Goal: Entertainment & Leisure: Consume media (video, audio)

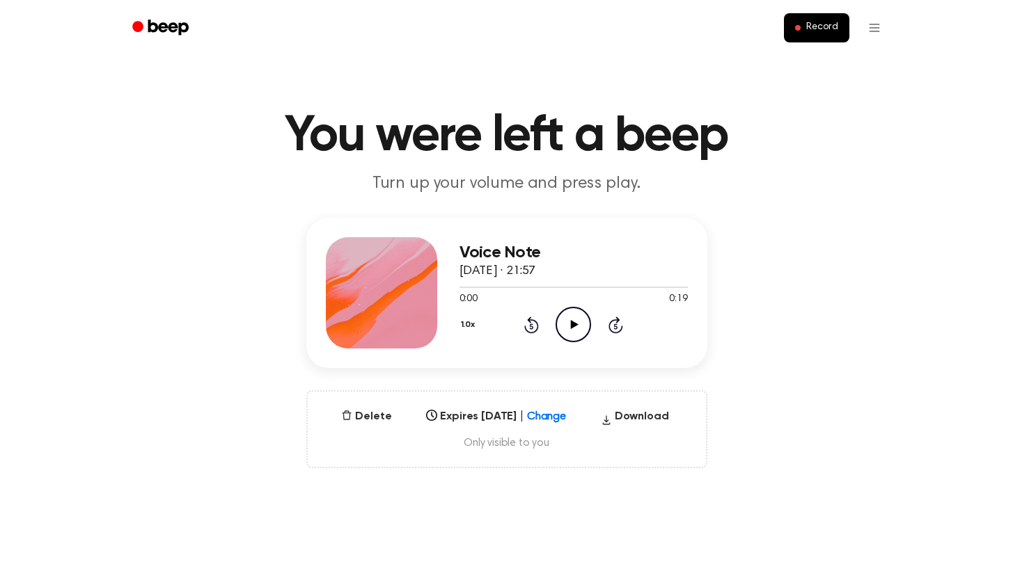
click at [572, 319] on icon "Play Audio" at bounding box center [572, 324] width 35 height 35
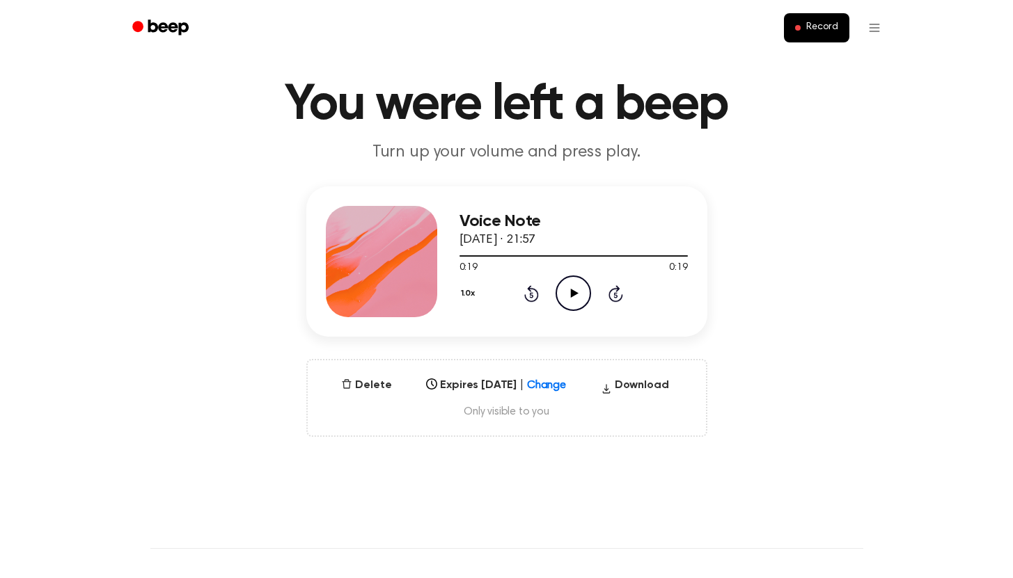
scroll to position [109, 0]
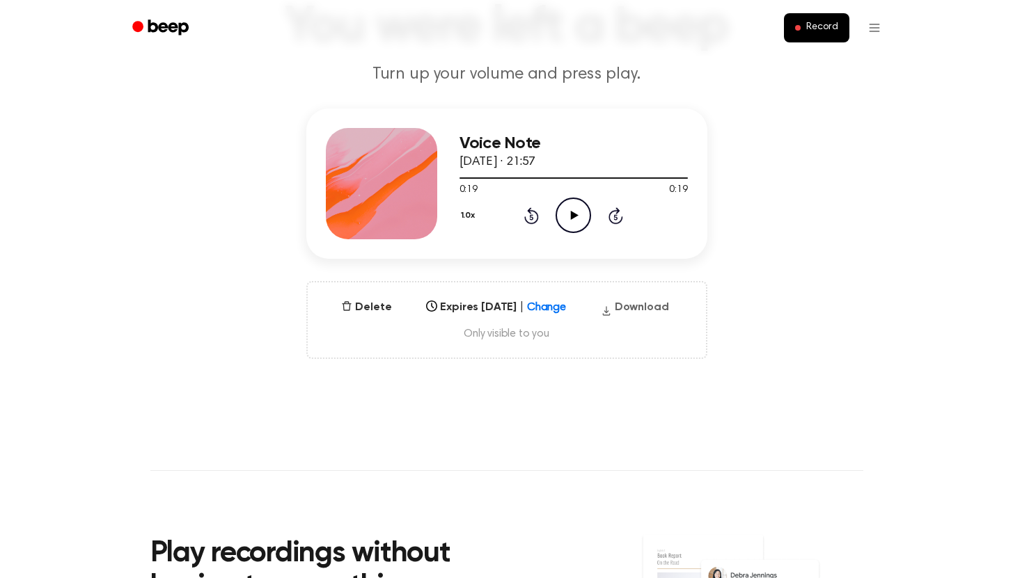
click at [637, 308] on button "Download" at bounding box center [634, 310] width 79 height 22
click at [573, 228] on icon "Play Audio" at bounding box center [572, 215] width 35 height 35
click at [573, 221] on icon "Pause Audio" at bounding box center [572, 215] width 35 height 35
click at [574, 221] on icon "Play Audio" at bounding box center [572, 215] width 35 height 35
click at [576, 220] on icon "Pause Audio" at bounding box center [572, 215] width 35 height 35
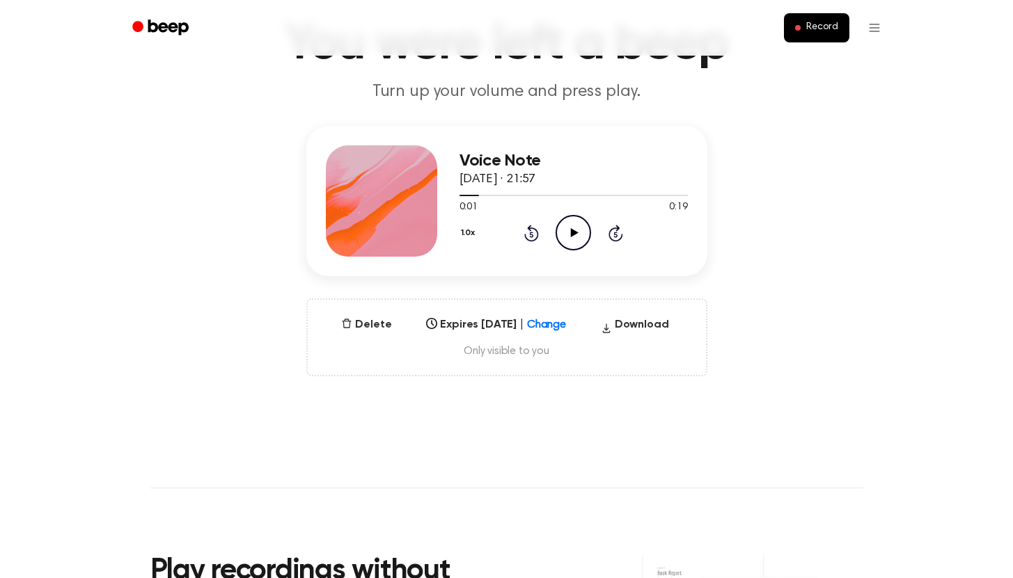
scroll to position [103, 0]
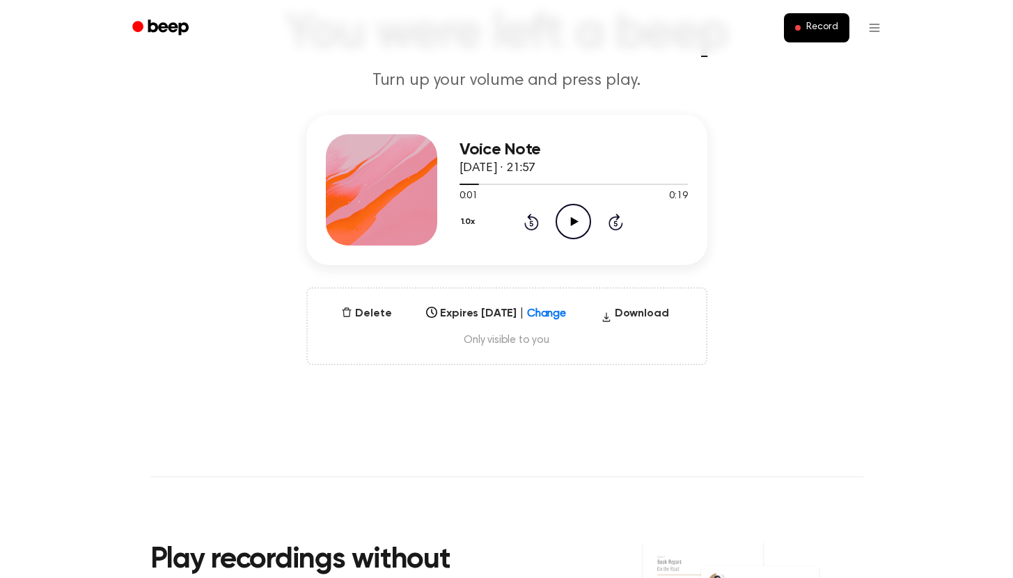
click at [185, 105] on main "You were left a beep Turn up your volume and press play. Voice Note 21 Septembe…" at bounding box center [506, 343] width 1013 height 893
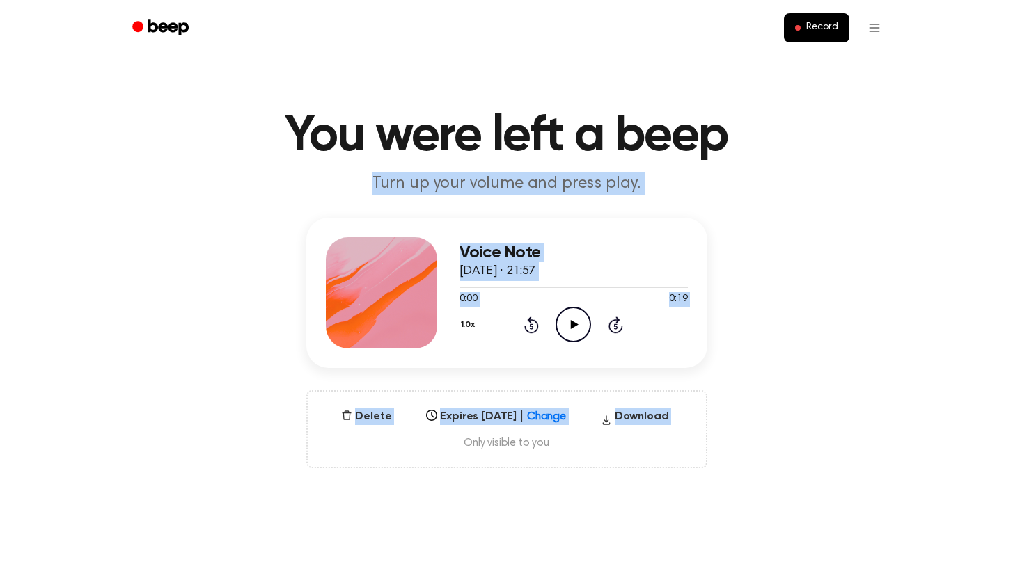
drag, startPoint x: 283, startPoint y: 168, endPoint x: 1020, endPoint y: 555, distance: 832.6
click at [1013, 559] on html "Record You were left a beep Turn up your volume and press play. Voice Note 21 S…" at bounding box center [506, 578] width 1013 height 1157
click at [900, 456] on div "Voice Note 21 September 2025 · 21:57 0:00 0:19 Your browser does not support th…" at bounding box center [506, 343] width 979 height 251
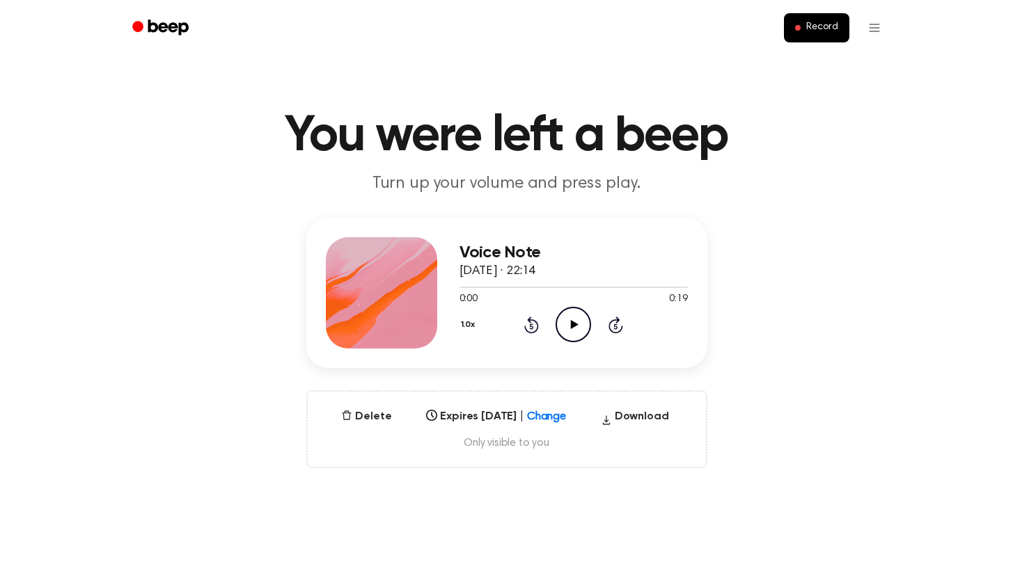
click at [580, 328] on icon "Play Audio" at bounding box center [572, 324] width 35 height 35
click at [576, 329] on icon "Pause Audio" at bounding box center [572, 324] width 35 height 35
click at [576, 325] on icon at bounding box center [575, 324] width 8 height 9
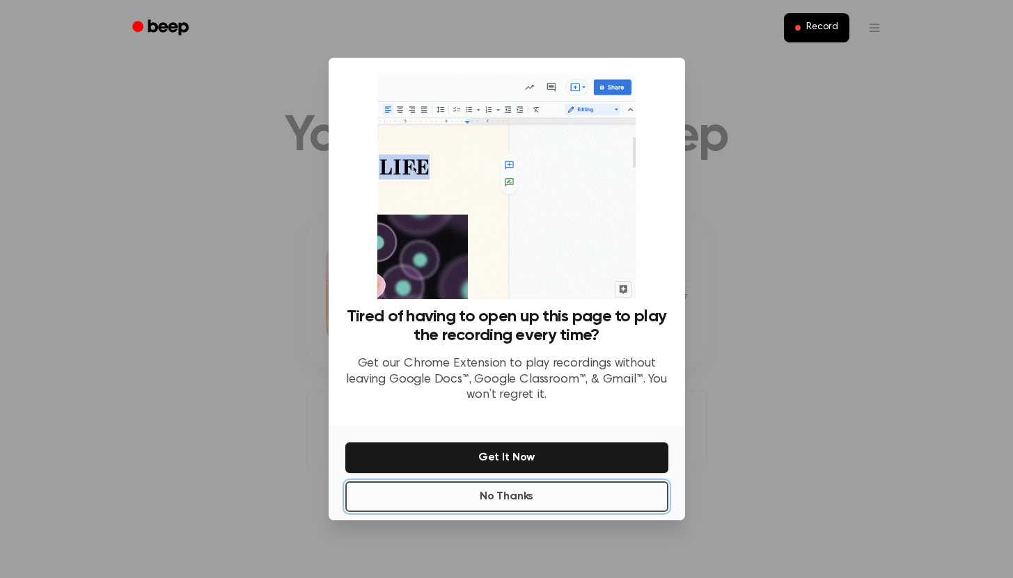
click at [499, 503] on button "No Thanks" at bounding box center [506, 497] width 323 height 31
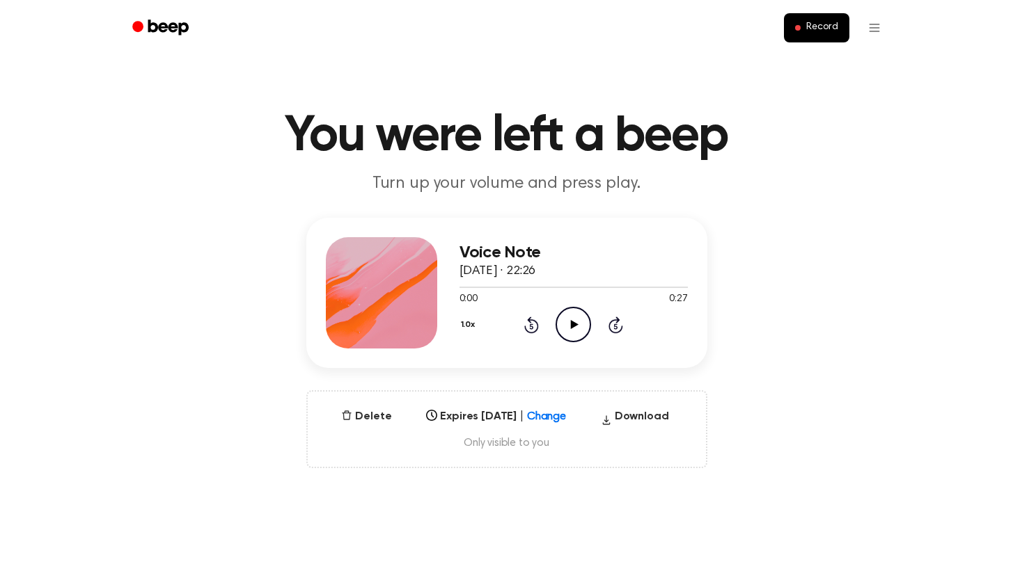
click at [557, 320] on icon "Play Audio" at bounding box center [572, 324] width 35 height 35
click at [553, 97] on main "You were left a beep Turn up your volume and press play. Voice Note 21 Septembe…" at bounding box center [506, 446] width 1013 height 893
click at [571, 319] on icon "Play Audio" at bounding box center [572, 324] width 35 height 35
click at [583, 327] on icon "Play Audio" at bounding box center [572, 324] width 35 height 35
click at [578, 328] on icon "Play Audio" at bounding box center [572, 324] width 35 height 35
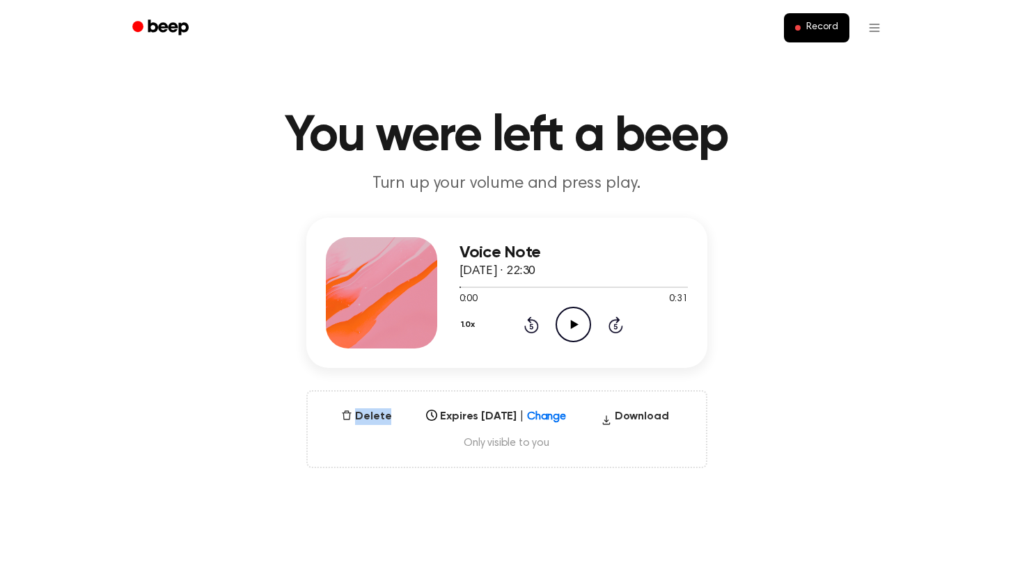
click at [569, 325] on icon "Play Audio" at bounding box center [572, 324] width 35 height 35
click at [574, 323] on icon at bounding box center [575, 324] width 8 height 9
click at [573, 323] on icon at bounding box center [575, 324] width 8 height 9
click at [572, 319] on icon "Play Audio" at bounding box center [572, 324] width 35 height 35
click at [633, 417] on button "Download" at bounding box center [634, 419] width 79 height 22
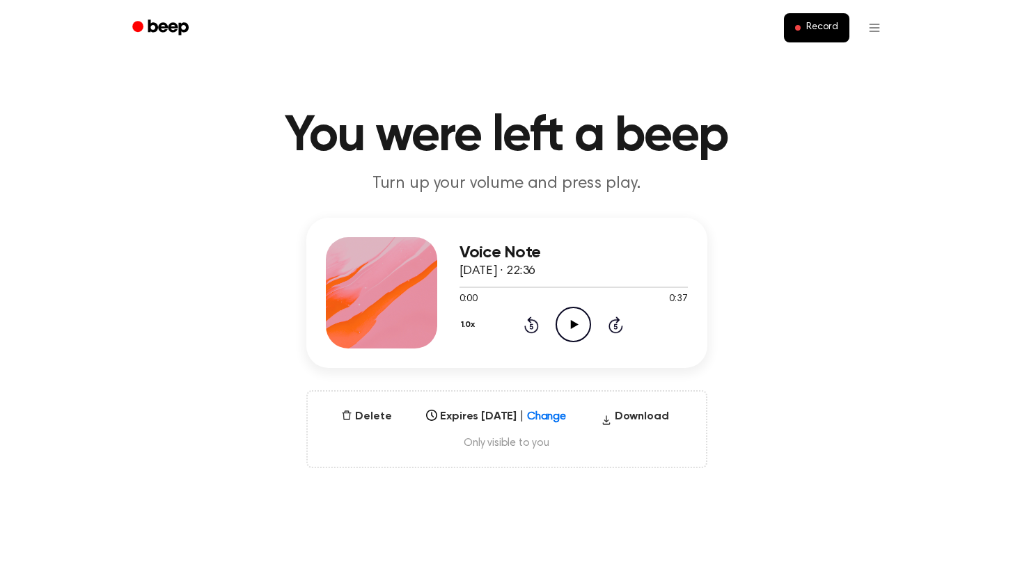
click at [578, 316] on icon "Play Audio" at bounding box center [572, 324] width 35 height 35
click at [574, 328] on icon "Play Audio" at bounding box center [572, 324] width 35 height 35
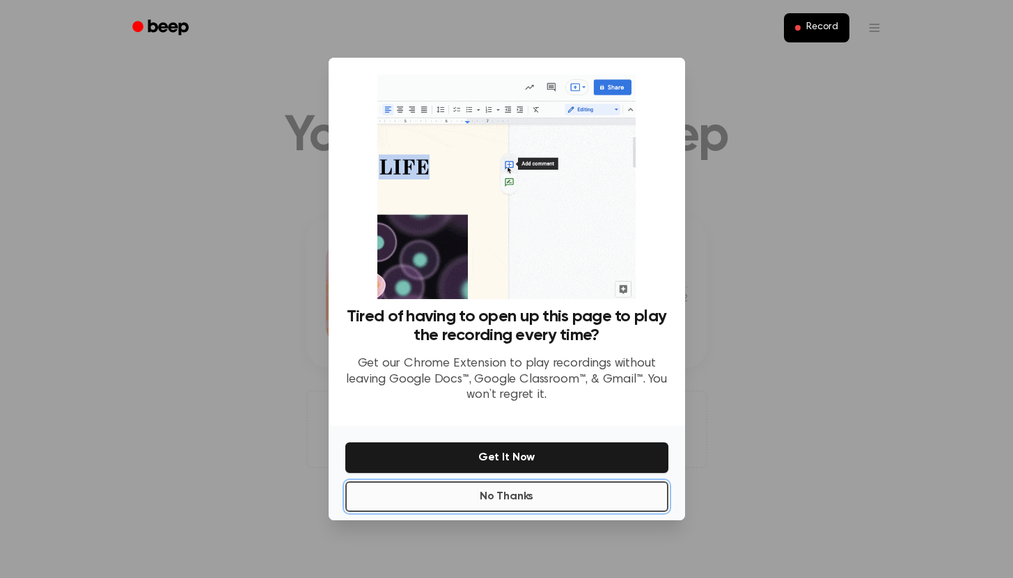
click at [449, 501] on button "No Thanks" at bounding box center [506, 497] width 323 height 31
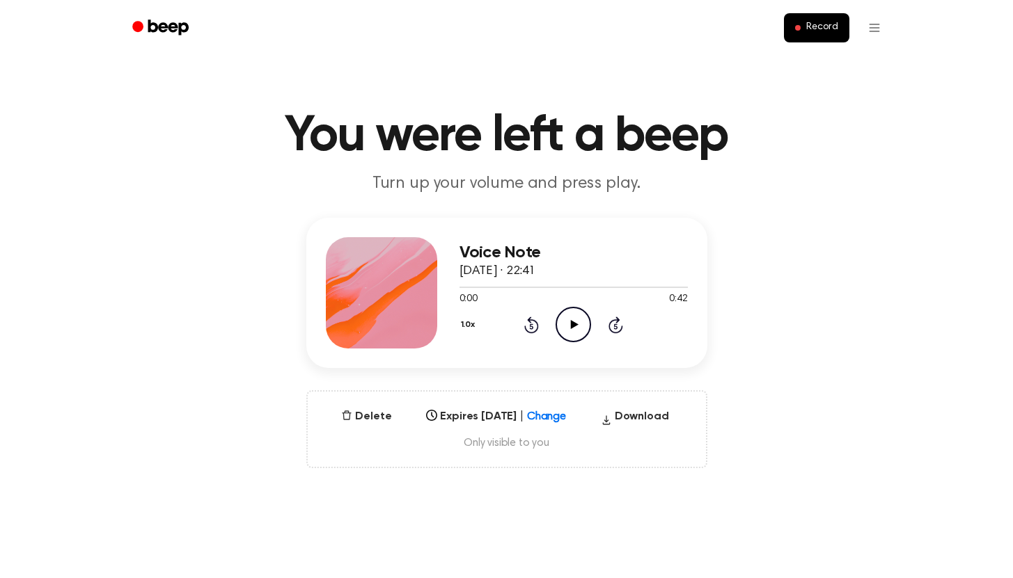
click at [574, 318] on icon "Play Audio" at bounding box center [572, 324] width 35 height 35
click at [573, 325] on icon at bounding box center [575, 324] width 8 height 9
click at [575, 328] on icon "Play Audio" at bounding box center [572, 324] width 35 height 35
click at [583, 327] on icon "Pause Audio" at bounding box center [572, 324] width 35 height 35
